Goal: Transaction & Acquisition: Subscribe to service/newsletter

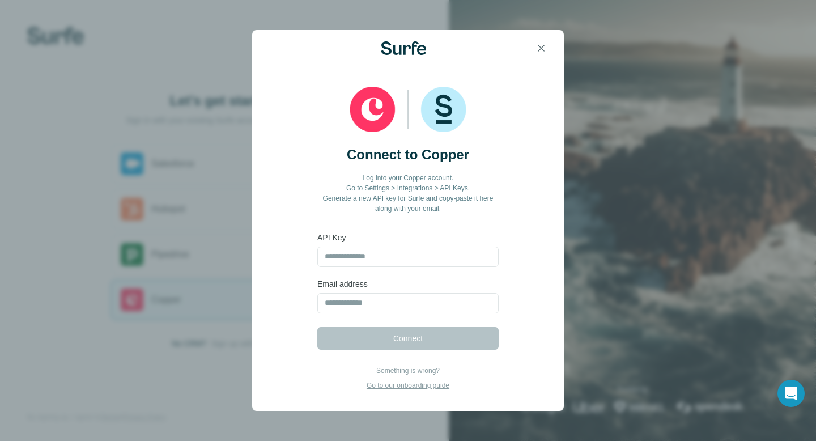
click at [417, 385] on p "Go to our onboarding guide" at bounding box center [408, 385] width 83 height 10
click at [384, 255] on input "text" at bounding box center [408, 257] width 181 height 20
click at [342, 257] on input "text" at bounding box center [408, 257] width 181 height 20
paste input "**********"
type input "**********"
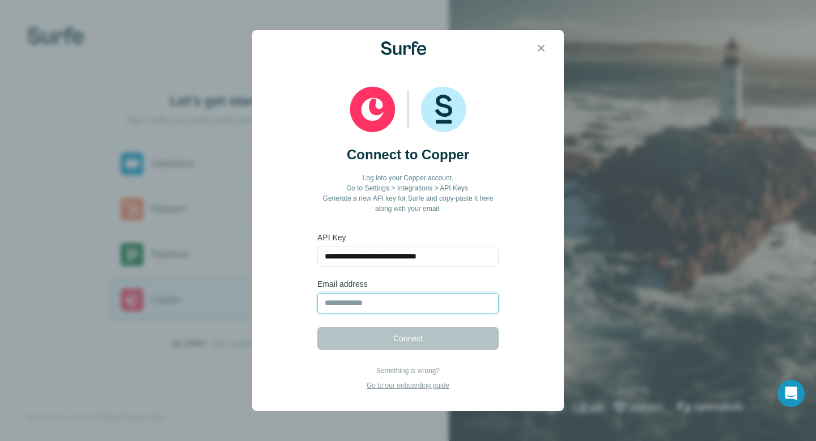
click at [357, 301] on input "email" at bounding box center [408, 303] width 181 height 20
type input "**********"
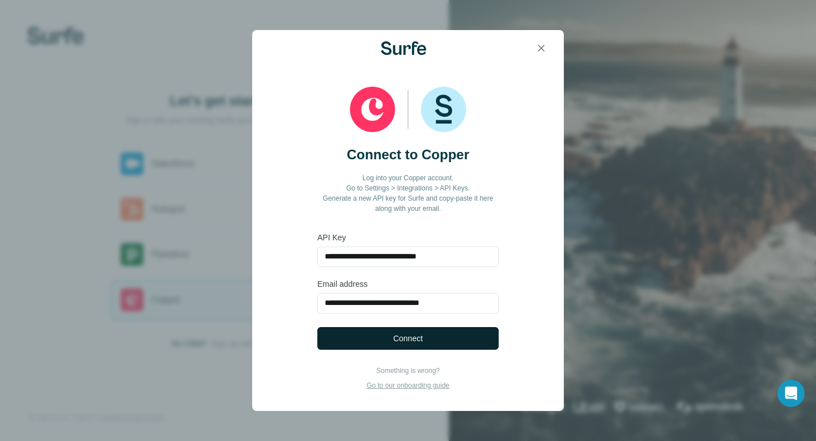
click at [408, 345] on button "Connect" at bounding box center [408, 338] width 181 height 23
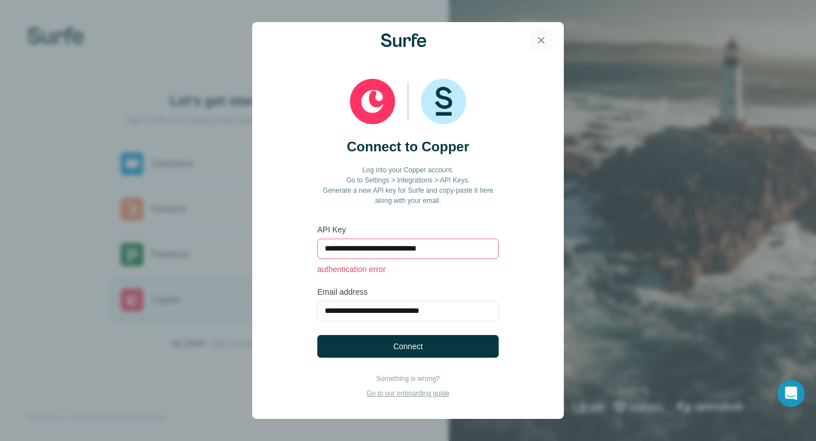
click at [540, 39] on icon "button" at bounding box center [542, 40] width 6 height 6
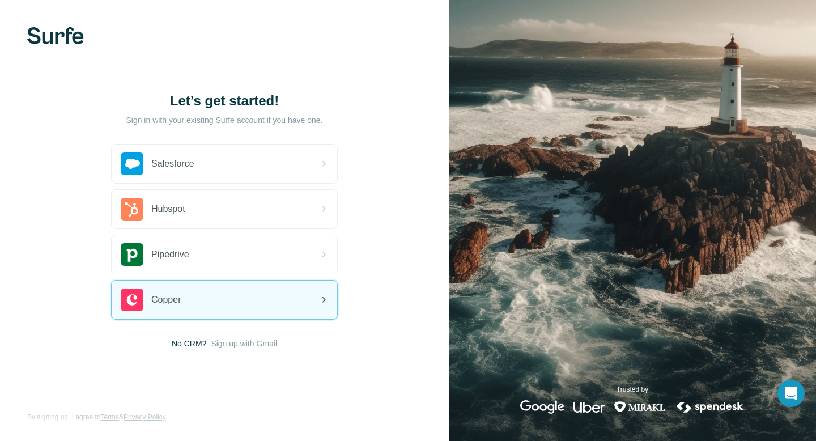
click at [214, 310] on div "Copper" at bounding box center [225, 300] width 226 height 39
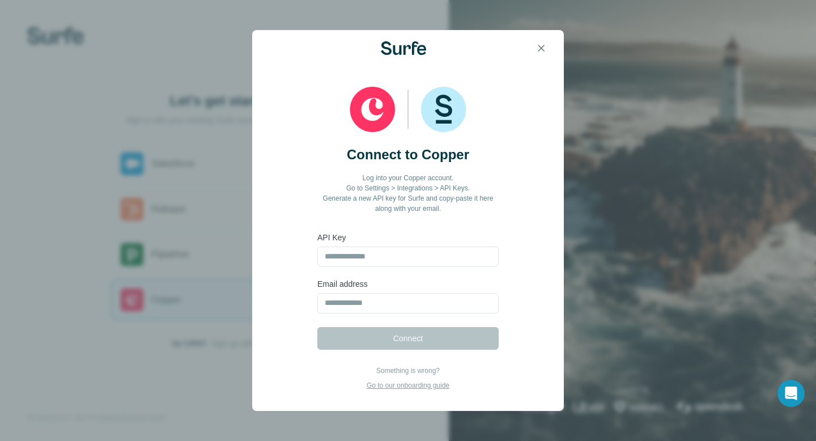
click at [299, 150] on div "Connect to Copper Log into your Copper account. Go to Settings > Integrations >…" at bounding box center [408, 189] width 254 height 86
click at [355, 260] on input "text" at bounding box center [408, 257] width 181 height 20
paste input "**********"
type input "**********"
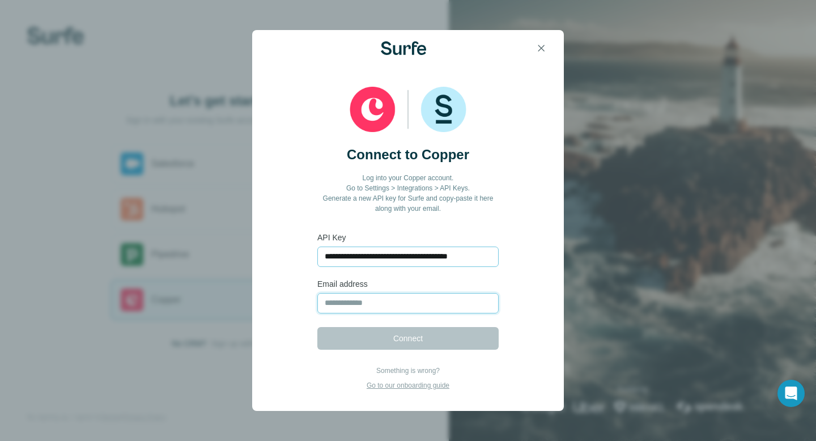
click at [353, 308] on input "email" at bounding box center [408, 303] width 181 height 20
click at [356, 298] on input "email" at bounding box center [408, 303] width 181 height 20
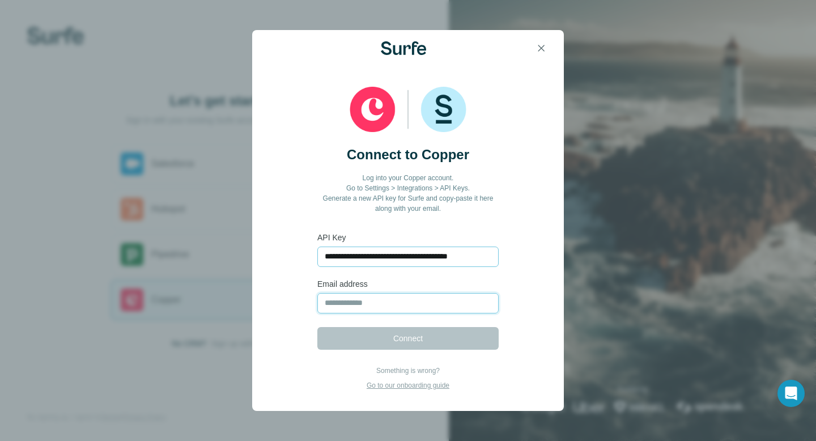
type input "**********"
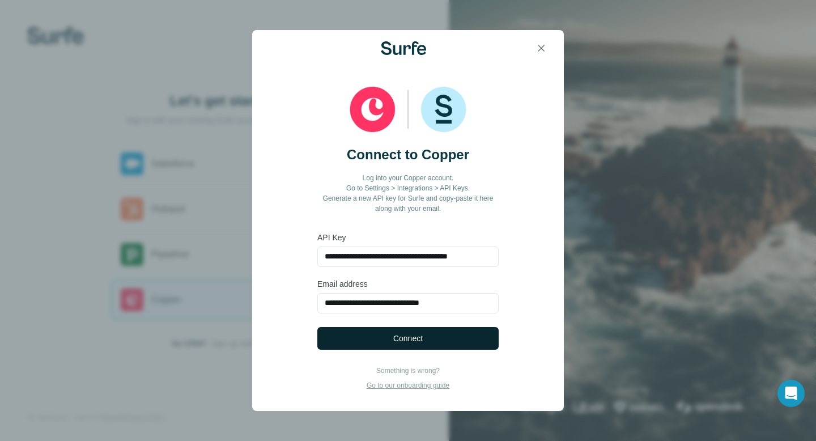
click at [395, 341] on span "Connect" at bounding box center [407, 338] width 29 height 11
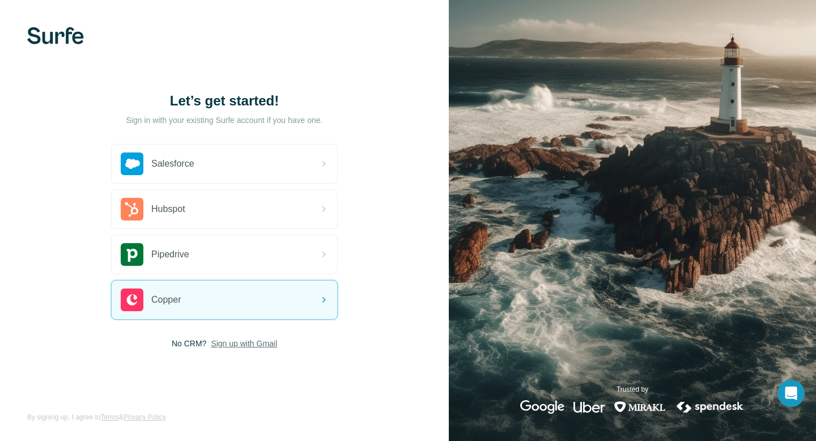
click at [244, 347] on span "Sign up with Gmail" at bounding box center [244, 343] width 66 height 11
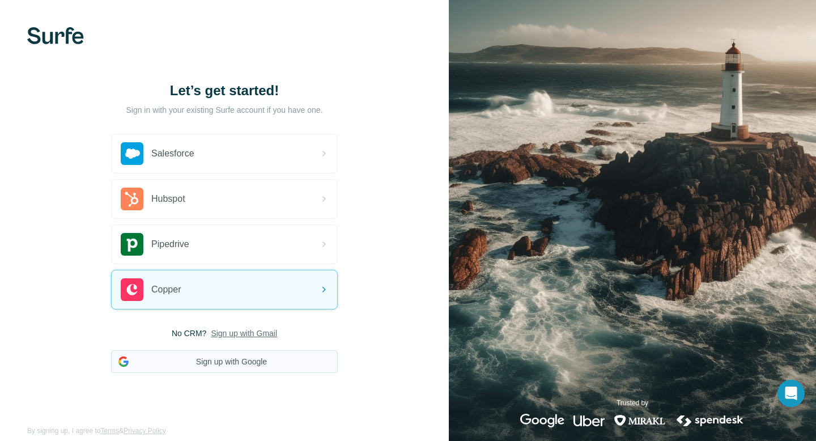
click at [235, 361] on button "Sign up with Google" at bounding box center [224, 361] width 227 height 23
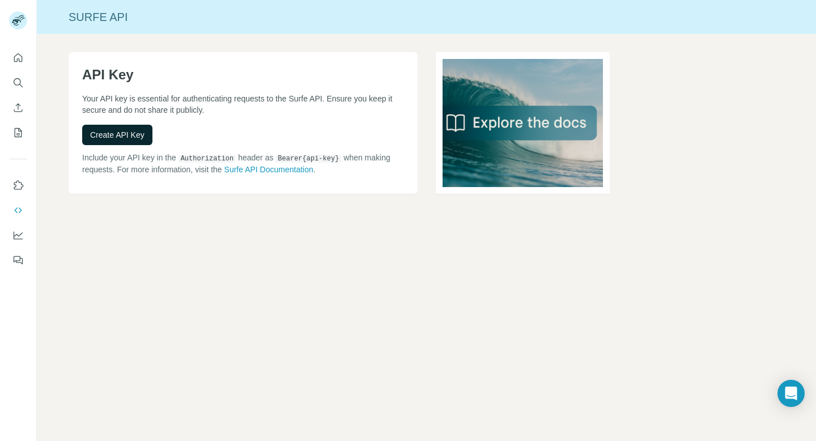
click at [129, 135] on span "Create API Key" at bounding box center [117, 134] width 54 height 11
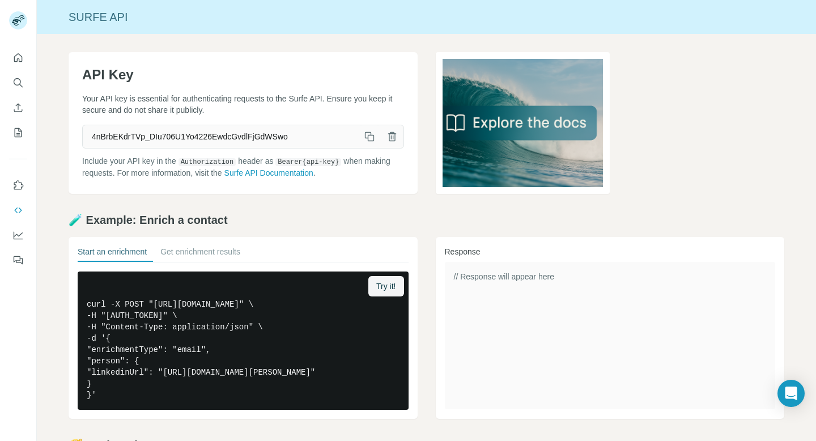
click at [367, 138] on icon "button" at bounding box center [369, 136] width 11 height 11
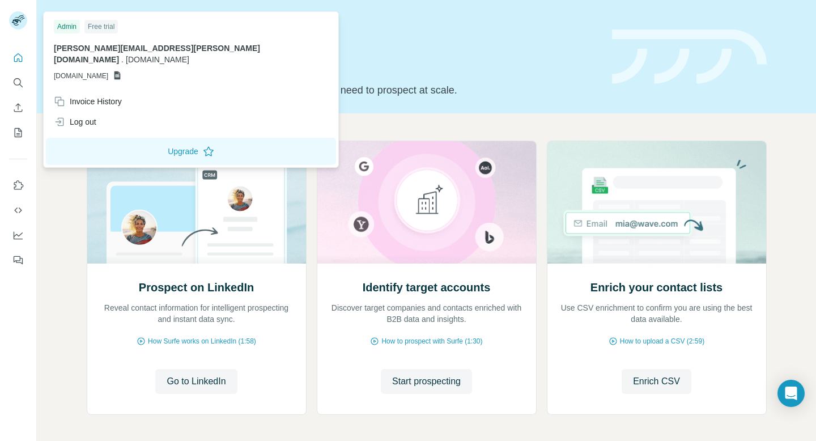
click at [19, 20] on rect at bounding box center [18, 20] width 18 height 18
click at [17, 54] on icon "Quick start" at bounding box center [18, 57] width 9 height 9
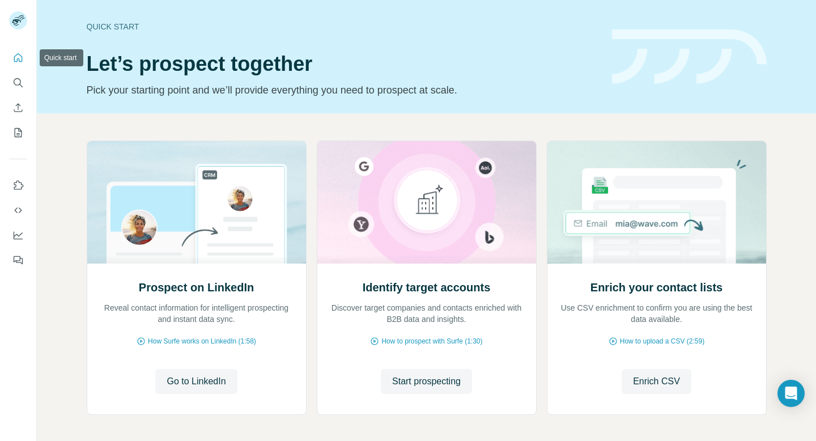
click at [17, 54] on icon "Quick start" at bounding box center [18, 57] width 9 height 9
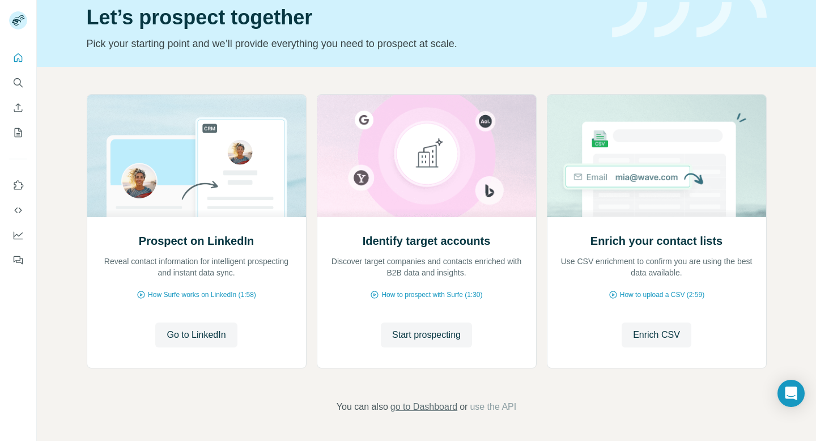
click at [424, 405] on span "go to Dashboard" at bounding box center [424, 407] width 67 height 14
click at [19, 210] on icon "Use Surfe API" at bounding box center [17, 210] width 11 height 11
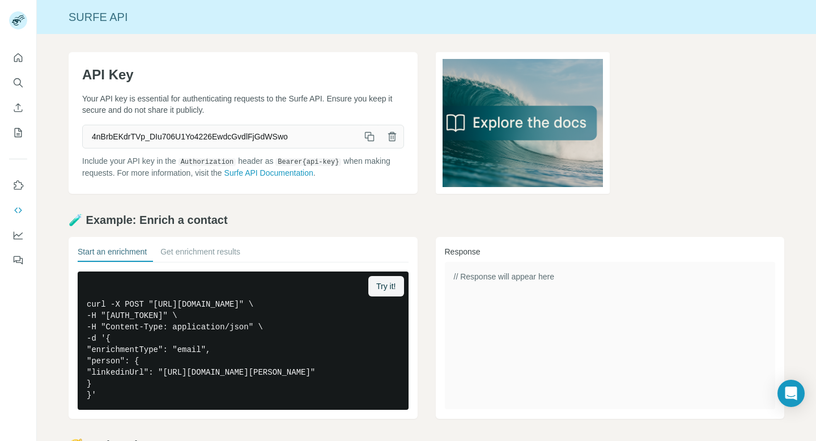
click at [371, 133] on icon "button" at bounding box center [369, 136] width 11 height 11
click at [364, 137] on icon "button" at bounding box center [369, 136] width 11 height 11
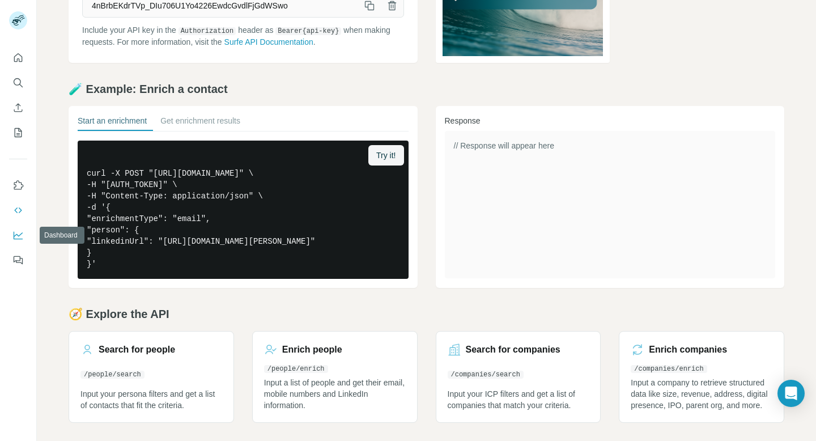
click at [19, 231] on icon "Dashboard" at bounding box center [17, 235] width 11 height 11
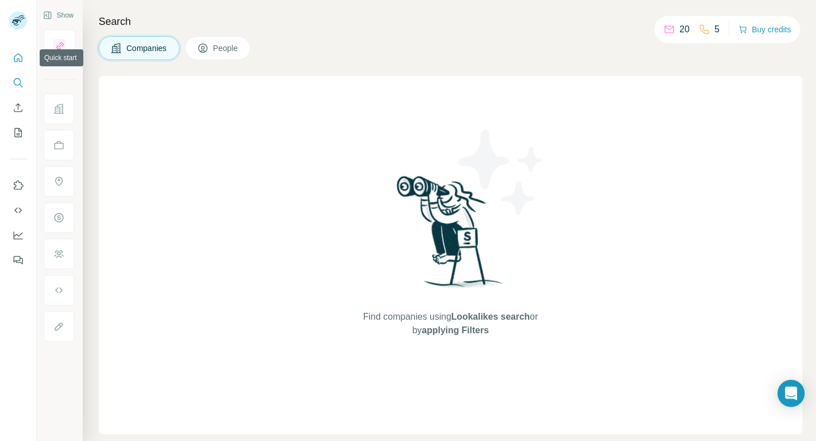
click at [12, 57] on icon "Quick start" at bounding box center [17, 57] width 11 height 11
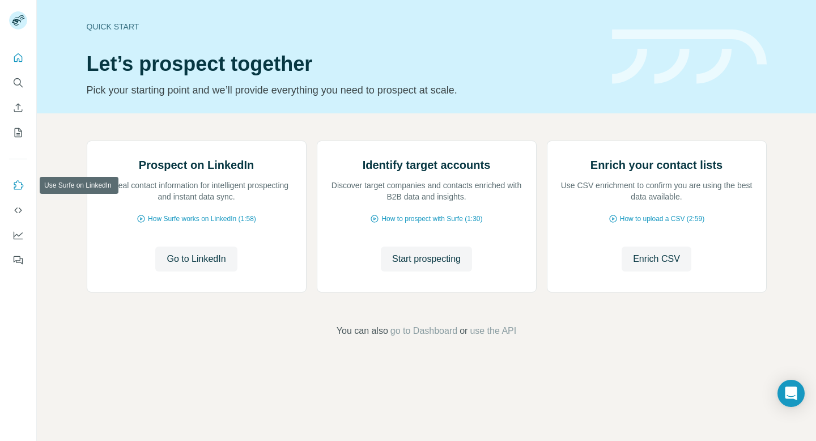
click at [18, 192] on button "Use Surfe on LinkedIn" at bounding box center [18, 185] width 18 height 20
click at [16, 213] on icon "Use Surfe API" at bounding box center [17, 210] width 11 height 11
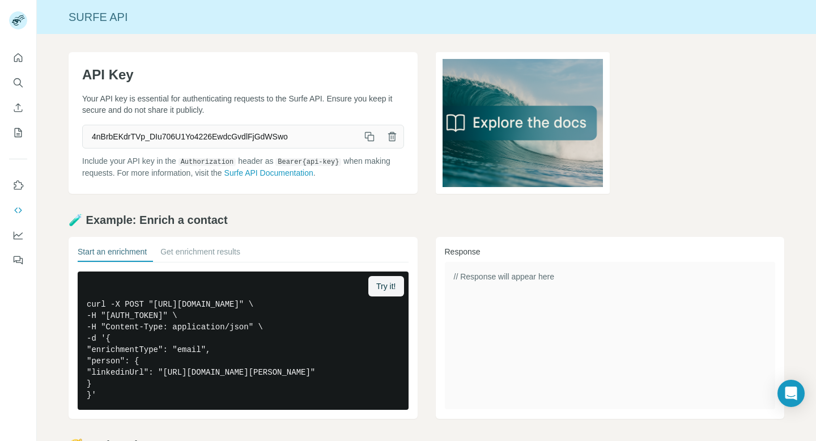
click at [367, 134] on icon "button" at bounding box center [369, 136] width 11 height 11
click at [18, 231] on icon "Dashboard" at bounding box center [17, 235] width 11 height 11
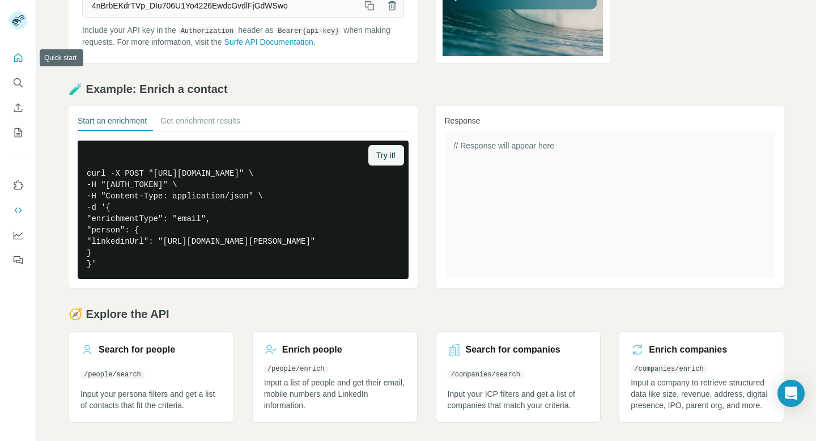
click at [14, 59] on icon "Quick start" at bounding box center [18, 57] width 9 height 9
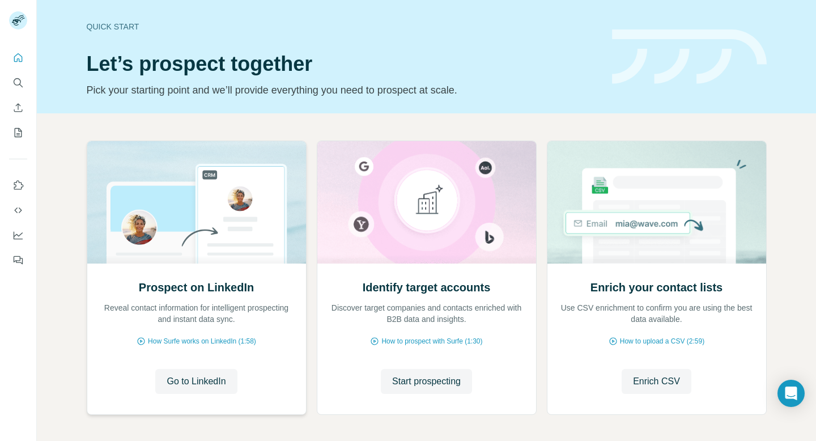
scroll to position [46, 0]
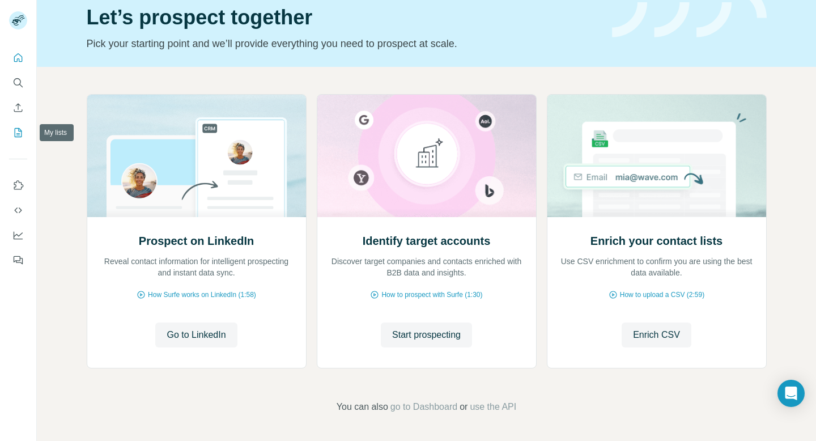
click at [14, 137] on icon "My lists" at bounding box center [17, 132] width 11 height 11
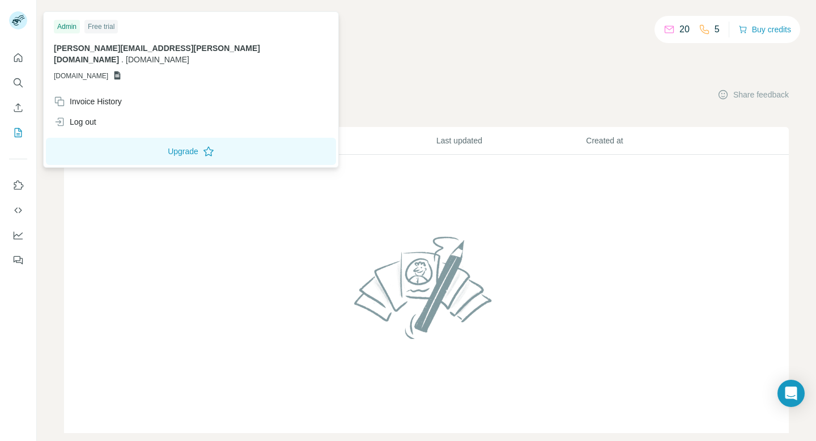
click at [21, 18] on rect at bounding box center [18, 20] width 18 height 18
click at [22, 19] on rect at bounding box center [18, 20] width 18 height 18
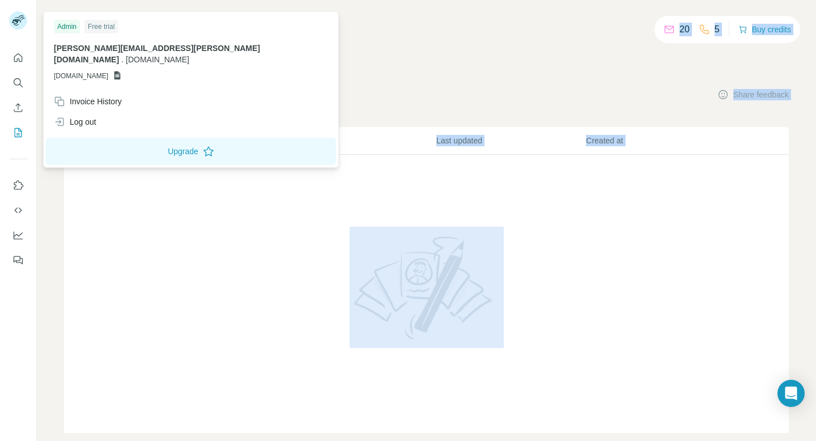
drag, startPoint x: 22, startPoint y: 19, endPoint x: 90, endPoint y: 11, distance: 68.4
click at [90, 12] on body "20 5 Buy credits My lists Companies People Share feedback List name Records Las…" at bounding box center [408, 220] width 816 height 441
click at [375, 64] on div "20 5 Buy credits My lists Companies People Share feedback List name Records Las…" at bounding box center [426, 230] width 725 height 406
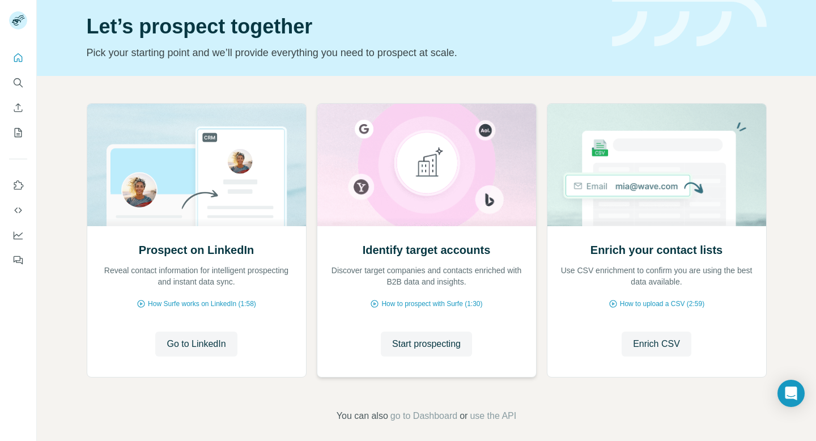
scroll to position [46, 0]
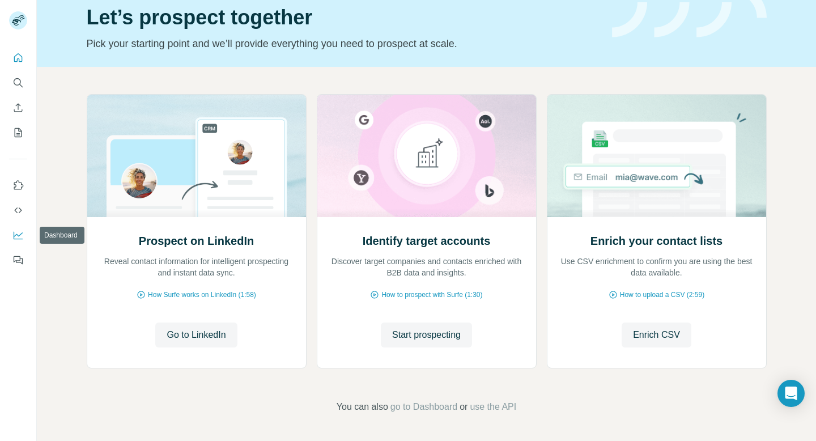
click at [17, 230] on icon "Dashboard" at bounding box center [17, 235] width 11 height 11
click at [17, 237] on icon "Dashboard" at bounding box center [17, 235] width 11 height 11
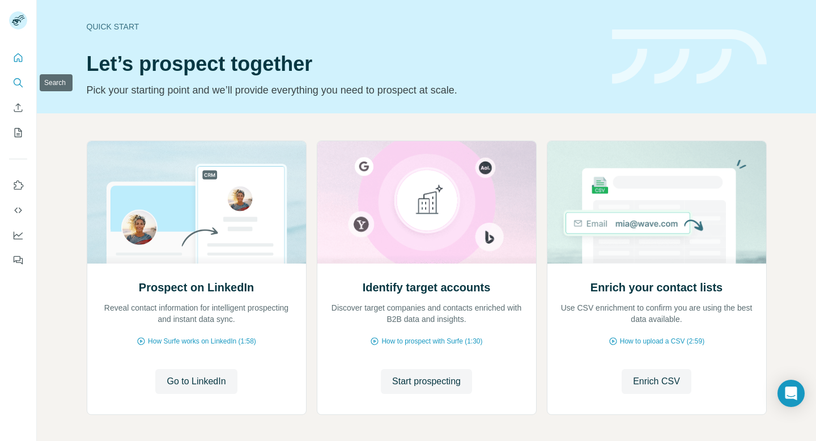
click at [23, 81] on icon "Search" at bounding box center [17, 82] width 11 height 11
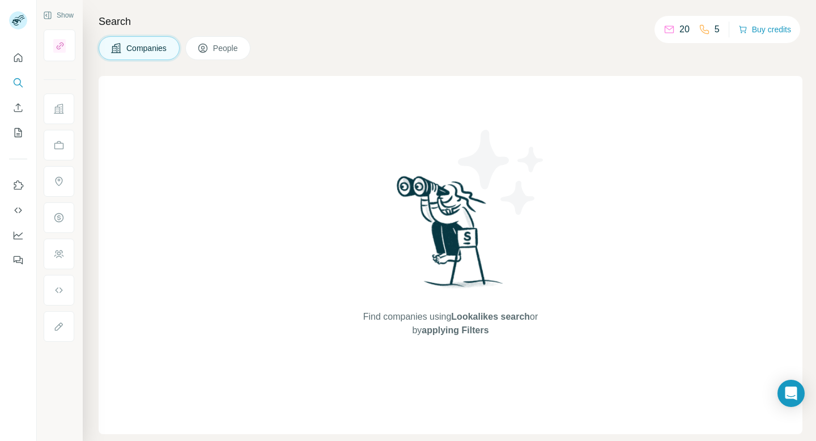
click at [666, 29] on icon at bounding box center [669, 29] width 11 height 11
click at [14, 188] on icon "Use Surfe on LinkedIn" at bounding box center [17, 185] width 11 height 11
